Goal: Task Accomplishment & Management: Use online tool/utility

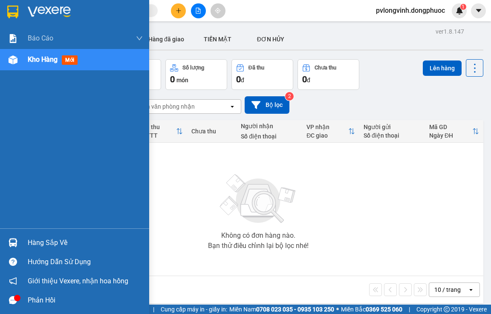
click at [69, 239] on div "Hàng sắp về" at bounding box center [85, 243] width 115 height 13
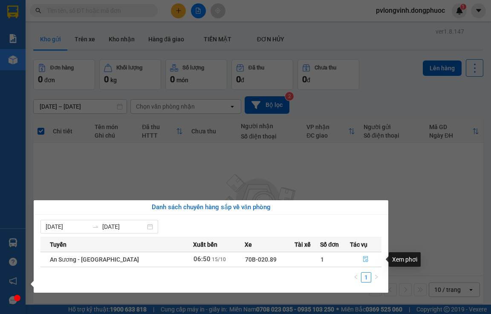
click at [360, 261] on button "button" at bounding box center [366, 260] width 31 height 14
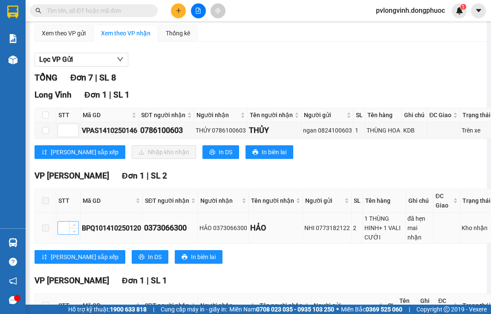
scroll to position [22, 0]
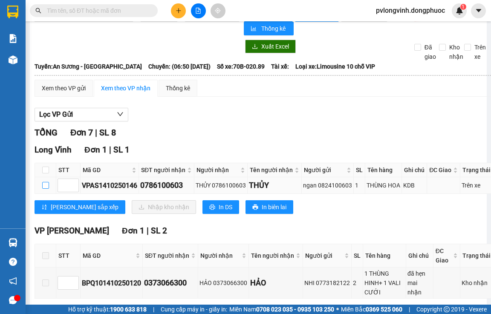
click at [45, 189] on input "checkbox" at bounding box center [45, 185] width 7 height 7
checkbox input "true"
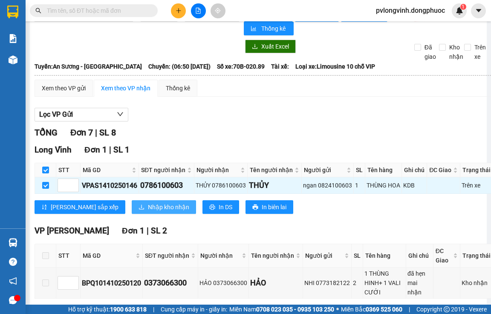
click at [148, 212] on span "Nhập kho nhận" at bounding box center [168, 207] width 41 height 9
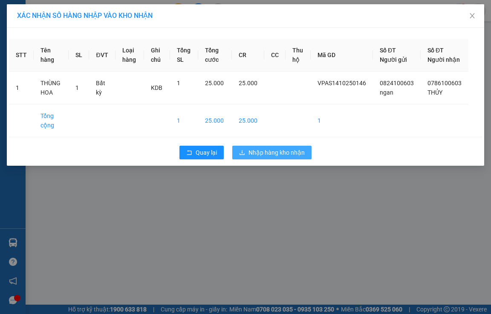
click at [256, 157] on span "Nhập hàng kho nhận" at bounding box center [277, 152] width 56 height 9
